Goal: Task Accomplishment & Management: Complete application form

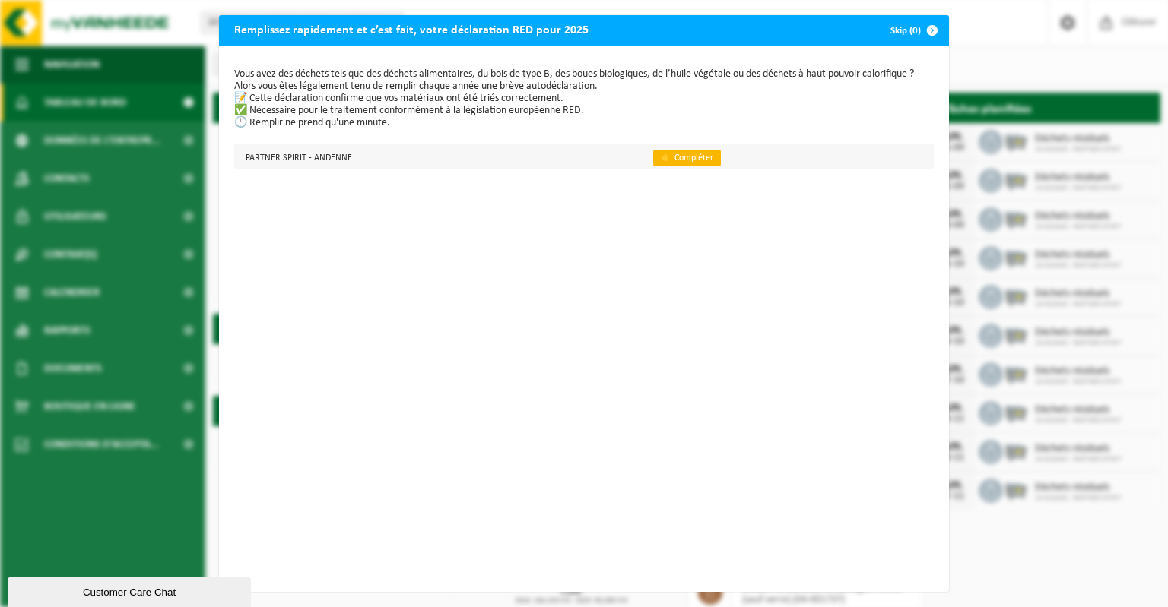
click at [678, 157] on link "👉 Compléter" at bounding box center [687, 158] width 68 height 17
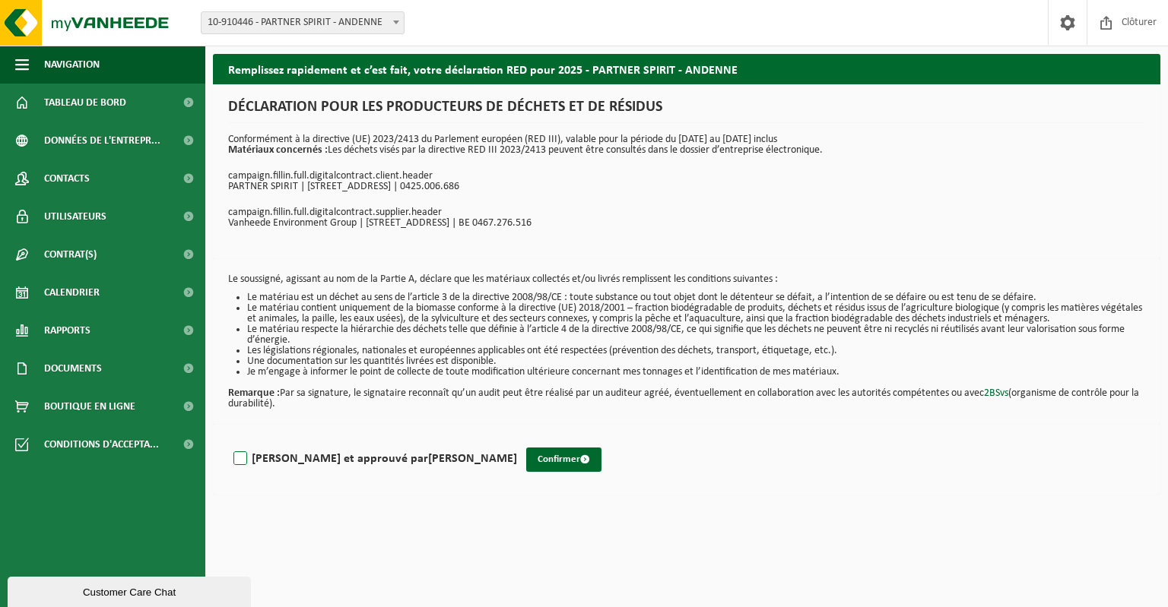
click at [246, 458] on label "Lu et approuvé par MATHIEU LIBOIS" at bounding box center [373, 459] width 287 height 23
click at [517, 440] on input "Lu et approuvé par MATHIEU LIBOIS" at bounding box center [517, 439] width 1 height 1
checkbox input "true"
click at [526, 462] on button "Confirmer" at bounding box center [563, 460] width 75 height 24
